Goal: Find specific page/section: Find specific page/section

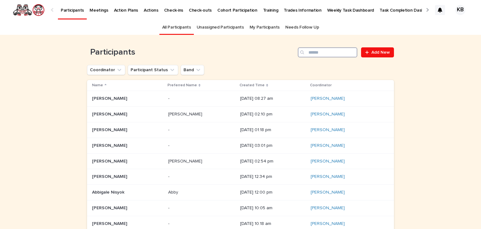
click at [316, 55] on input "Search" at bounding box center [328, 52] width 60 height 10
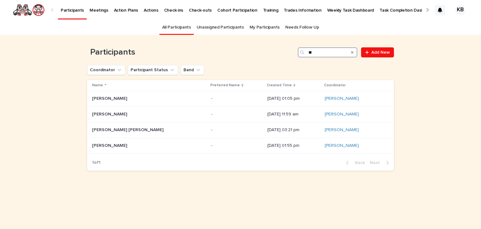
type input "*"
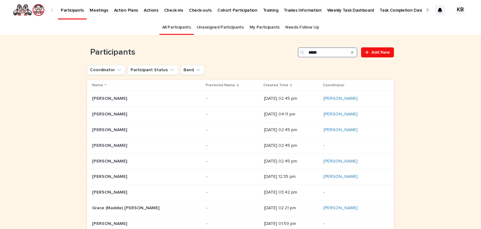
type input "*****"
click at [31, 119] on div "Loading... Saving… Loading... Saving… Participants ***** Add New Coordinator Pa…" at bounding box center [240, 168] width 481 height 266
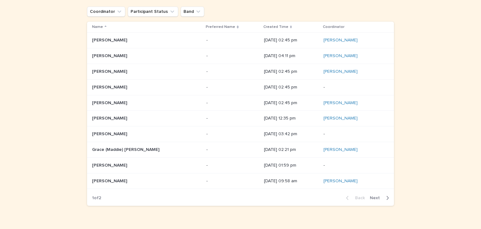
scroll to position [71, 0]
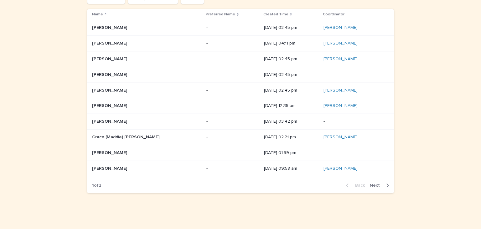
click at [375, 183] on span "Next" at bounding box center [377, 185] width 14 height 4
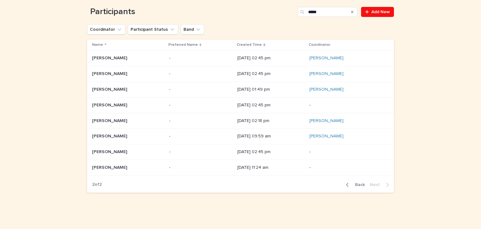
scroll to position [40, 0]
click at [351, 13] on icon "Search" at bounding box center [352, 12] width 3 height 3
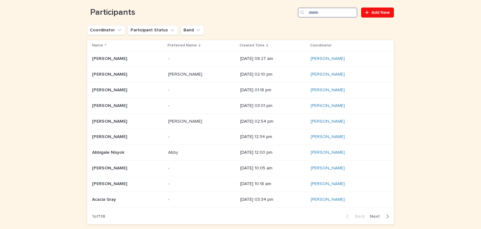
click at [323, 15] on input "Search" at bounding box center [328, 13] width 60 height 10
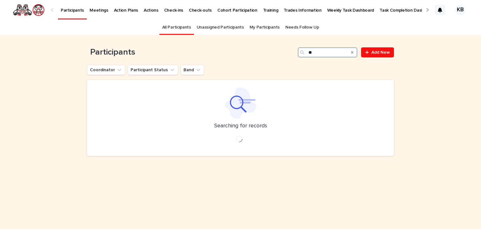
type input "*"
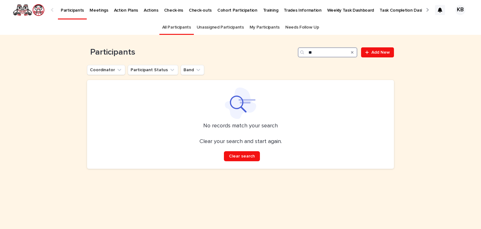
type input "*"
